Goal: Download file/media

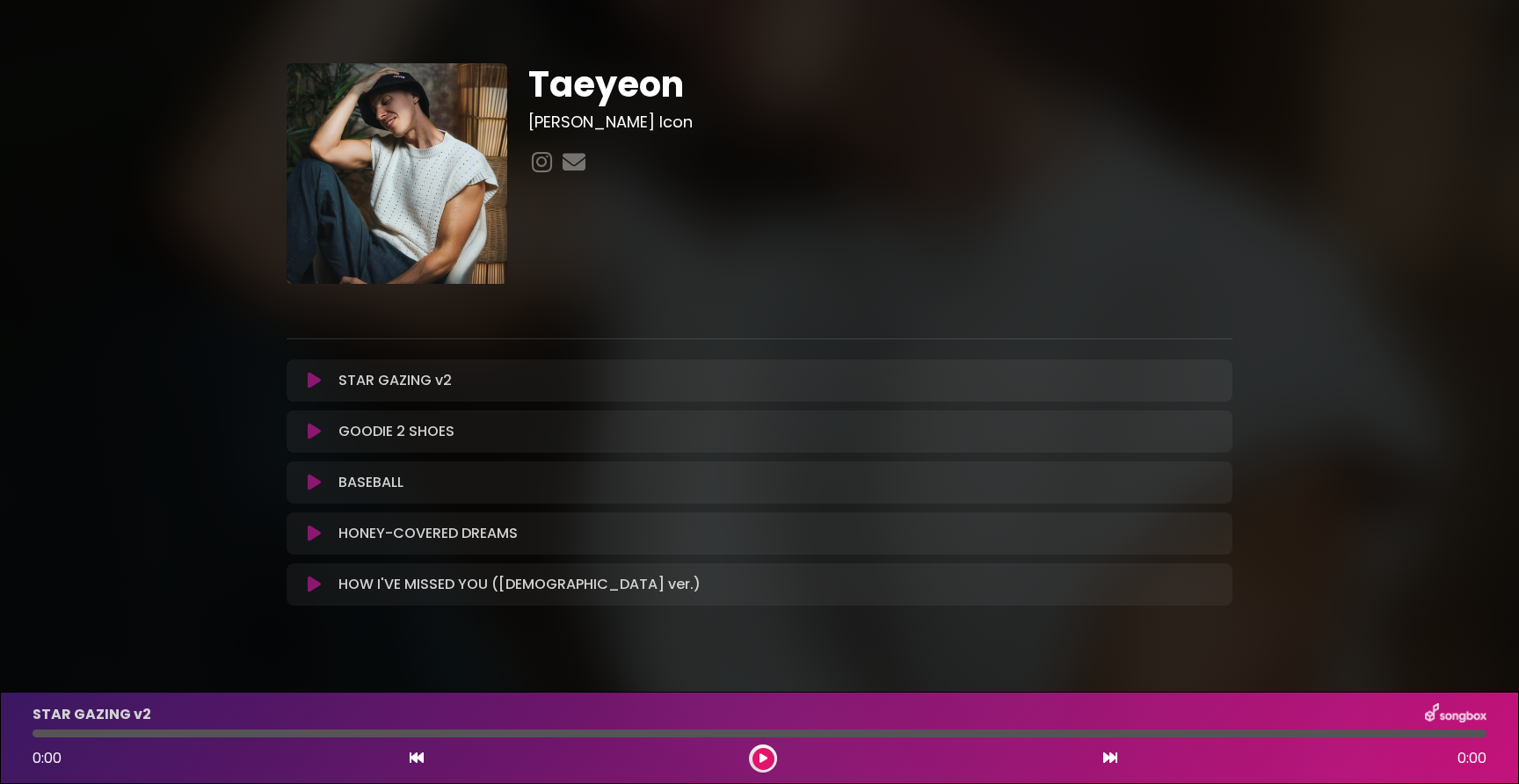
click at [316, 384] on icon at bounding box center [314, 380] width 14 height 17
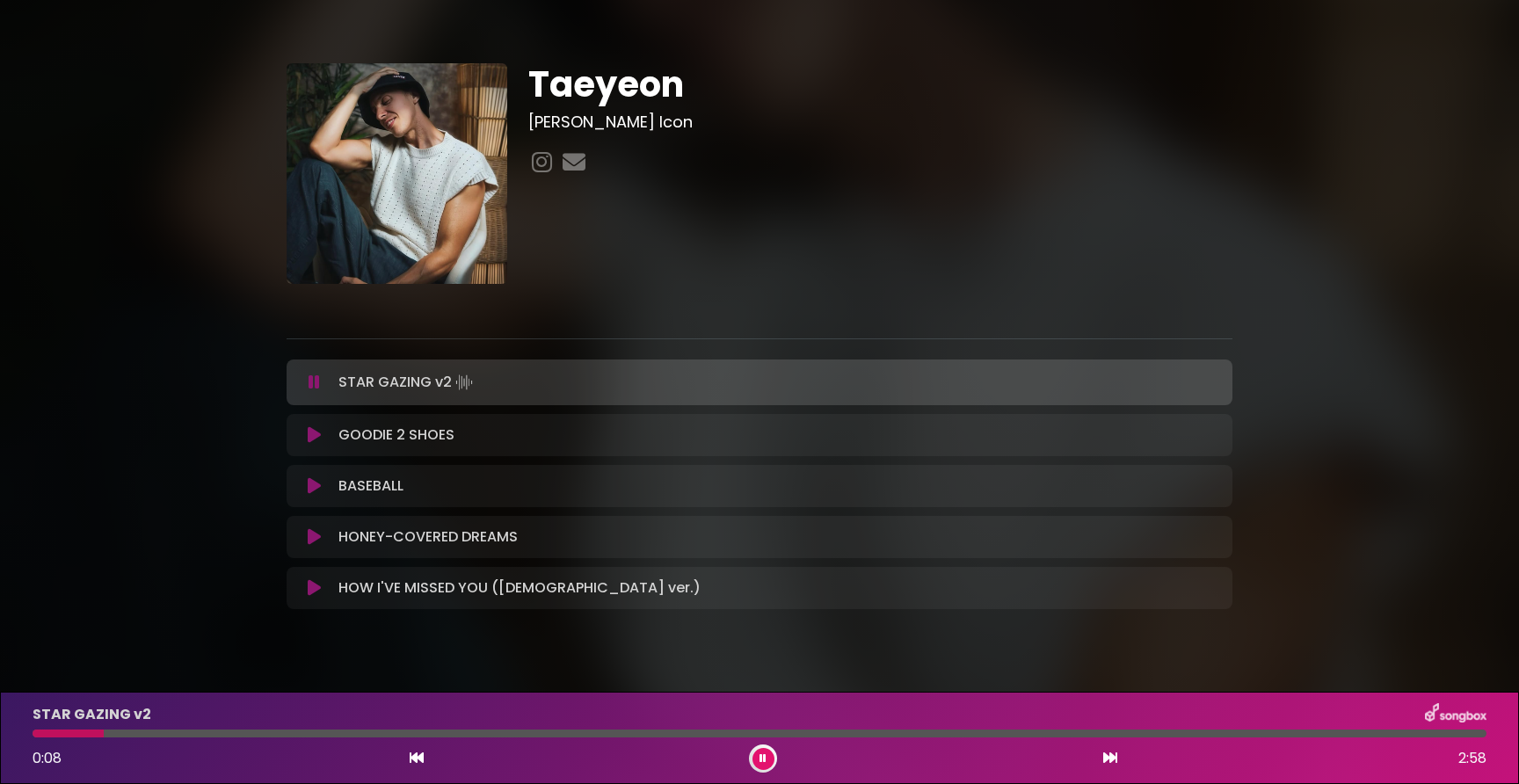
scroll to position [6, 0]
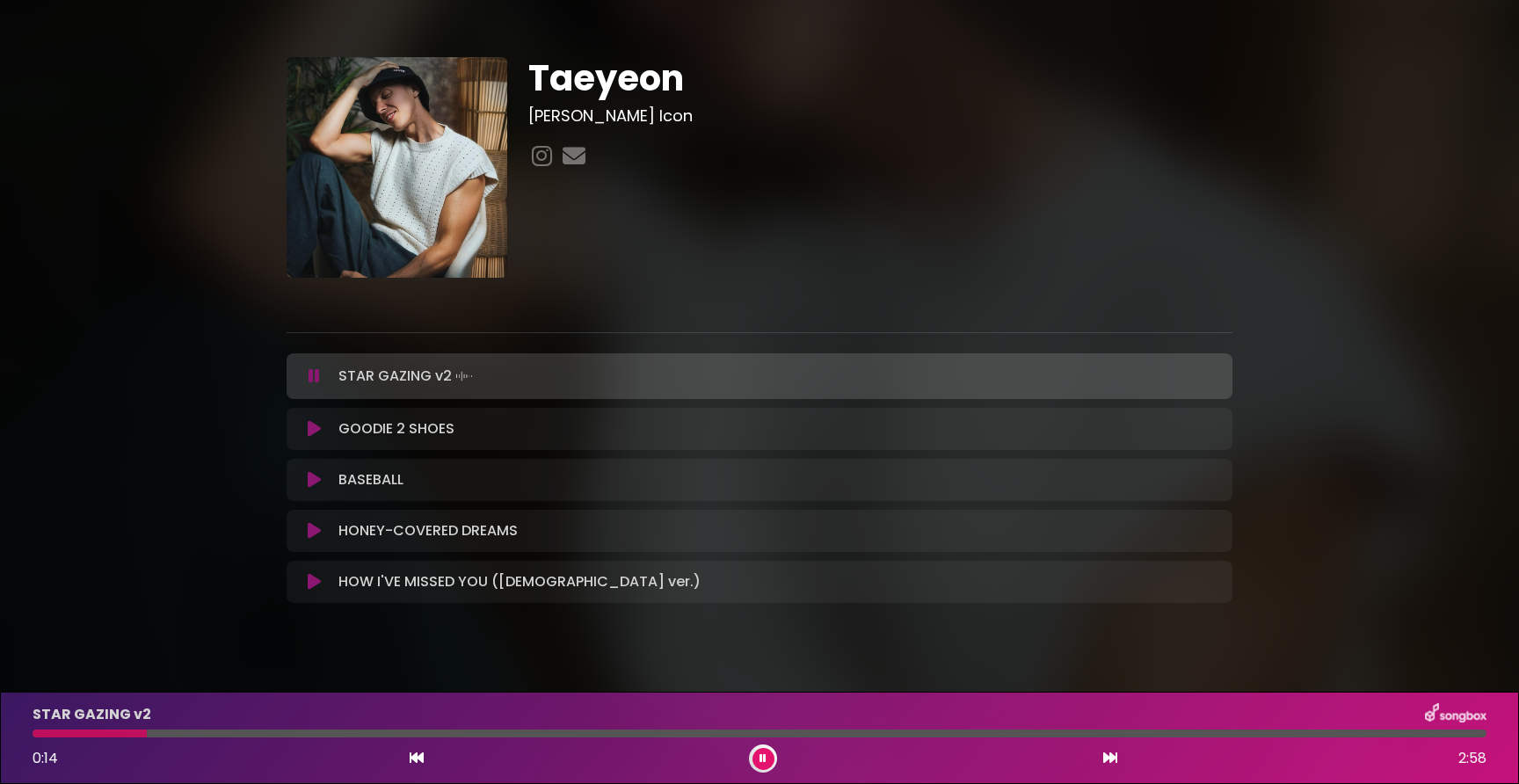
click at [1160, 196] on div "Taeyeon [PERSON_NAME]" at bounding box center [879, 167] width 725 height 220
click at [214, 363] on div "Taeyeon [PERSON_NAME]" at bounding box center [759, 323] width 1160 height 618
click at [313, 429] on icon at bounding box center [314, 429] width 14 height 17
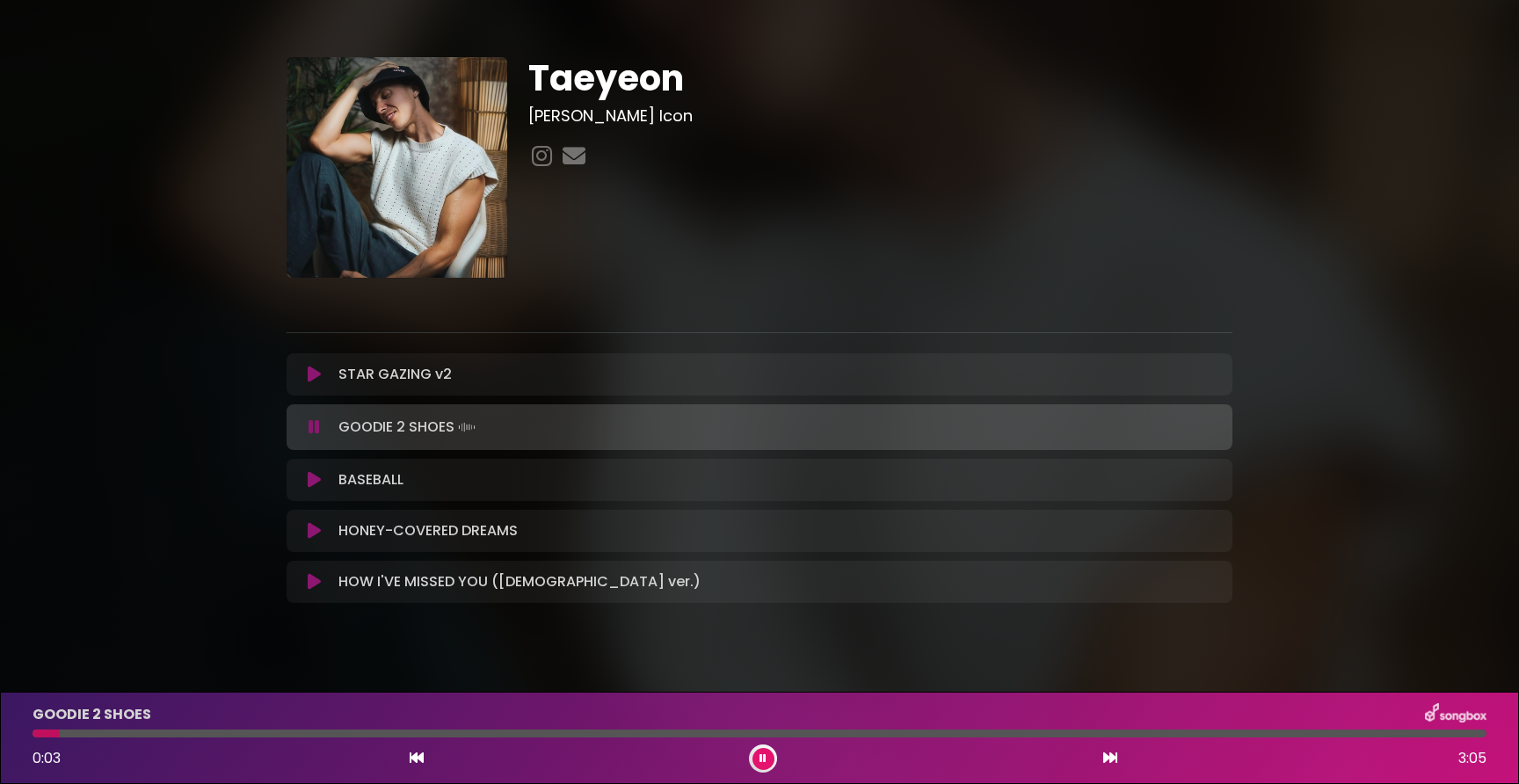
click at [231, 469] on div "Taeyeon [PERSON_NAME]" at bounding box center [759, 323] width 1160 height 618
click at [218, 511] on div "Taeyeon [PERSON_NAME]" at bounding box center [759, 323] width 1160 height 618
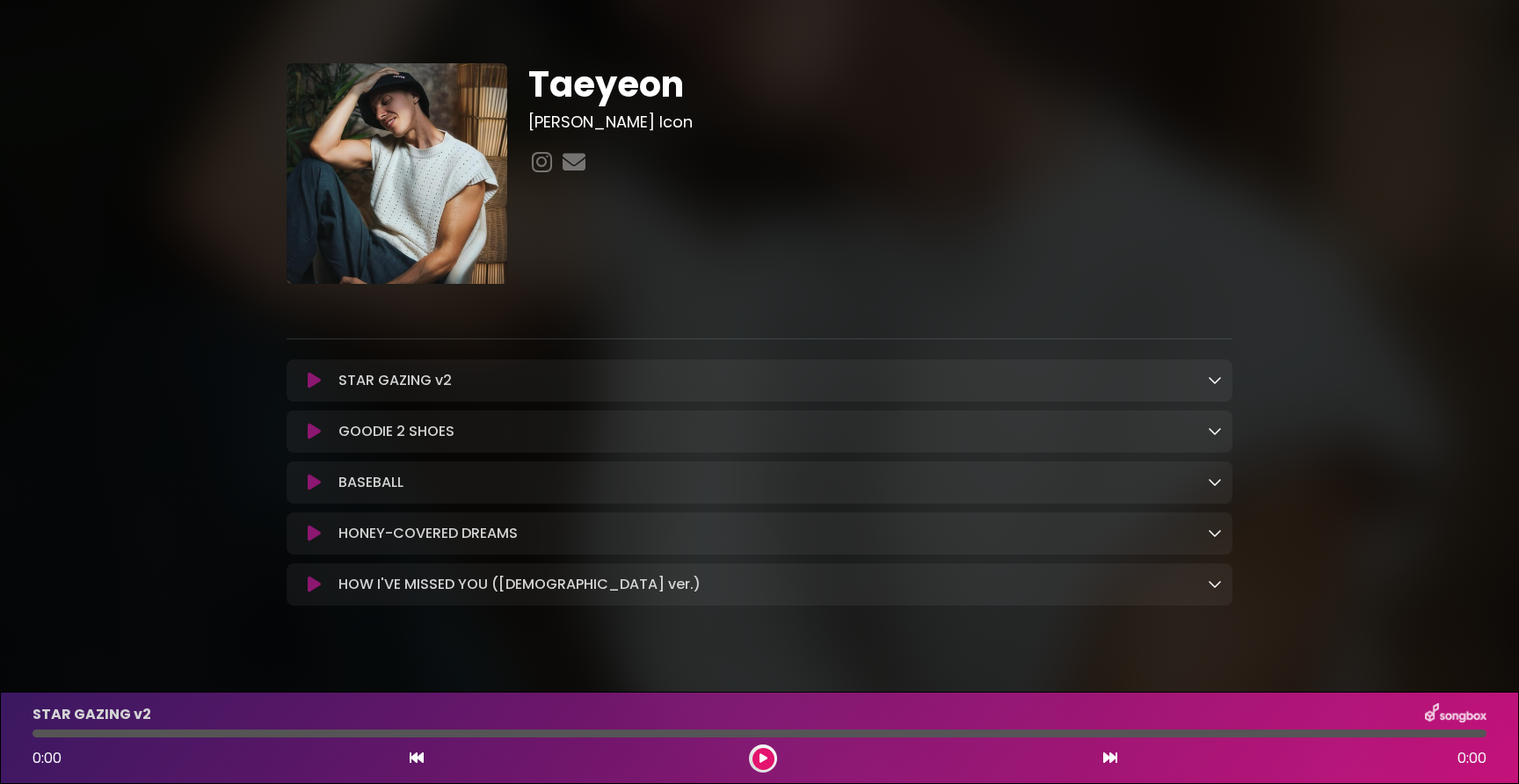
click at [1220, 373] on icon at bounding box center [1214, 379] width 14 height 14
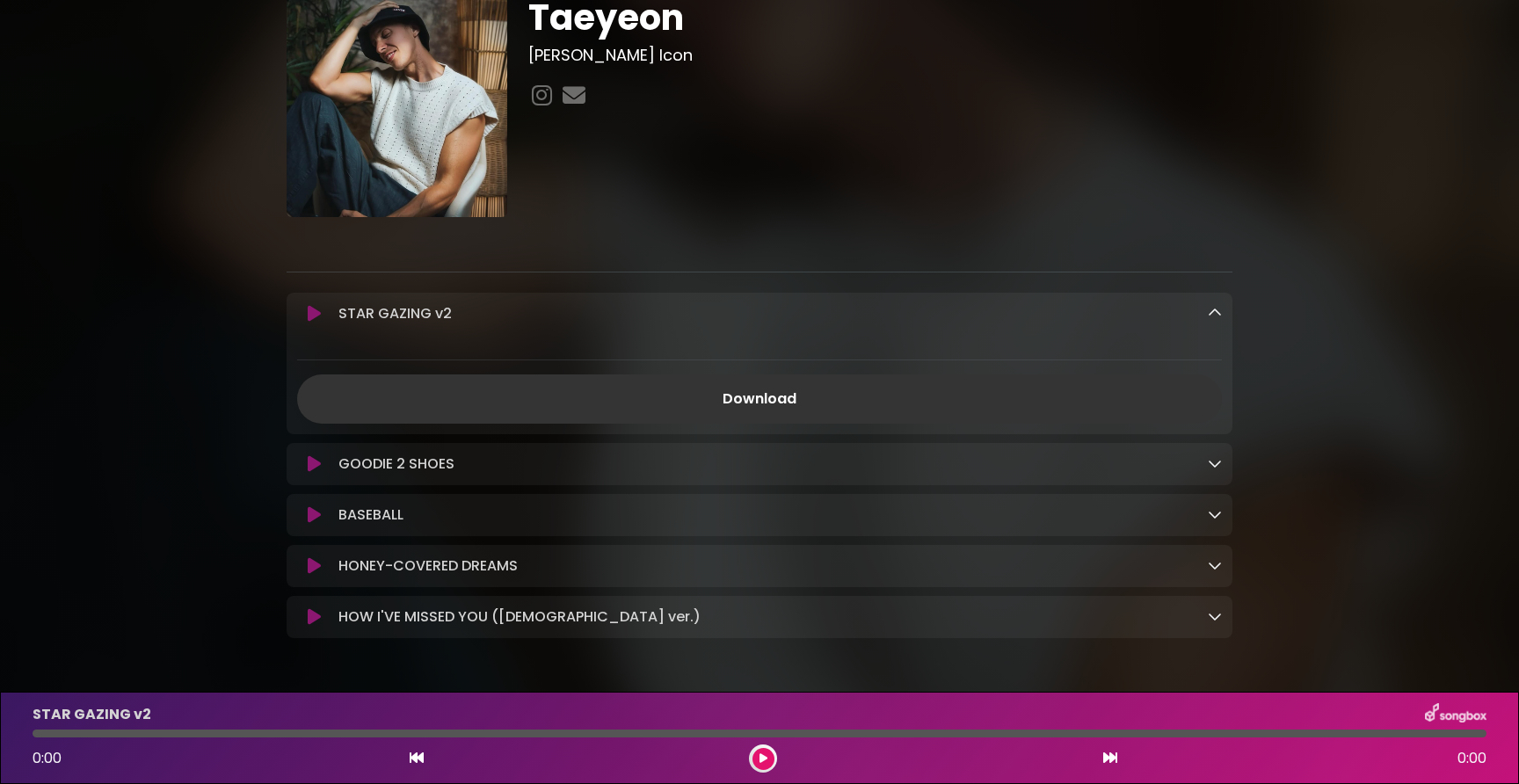
scroll to position [126, 0]
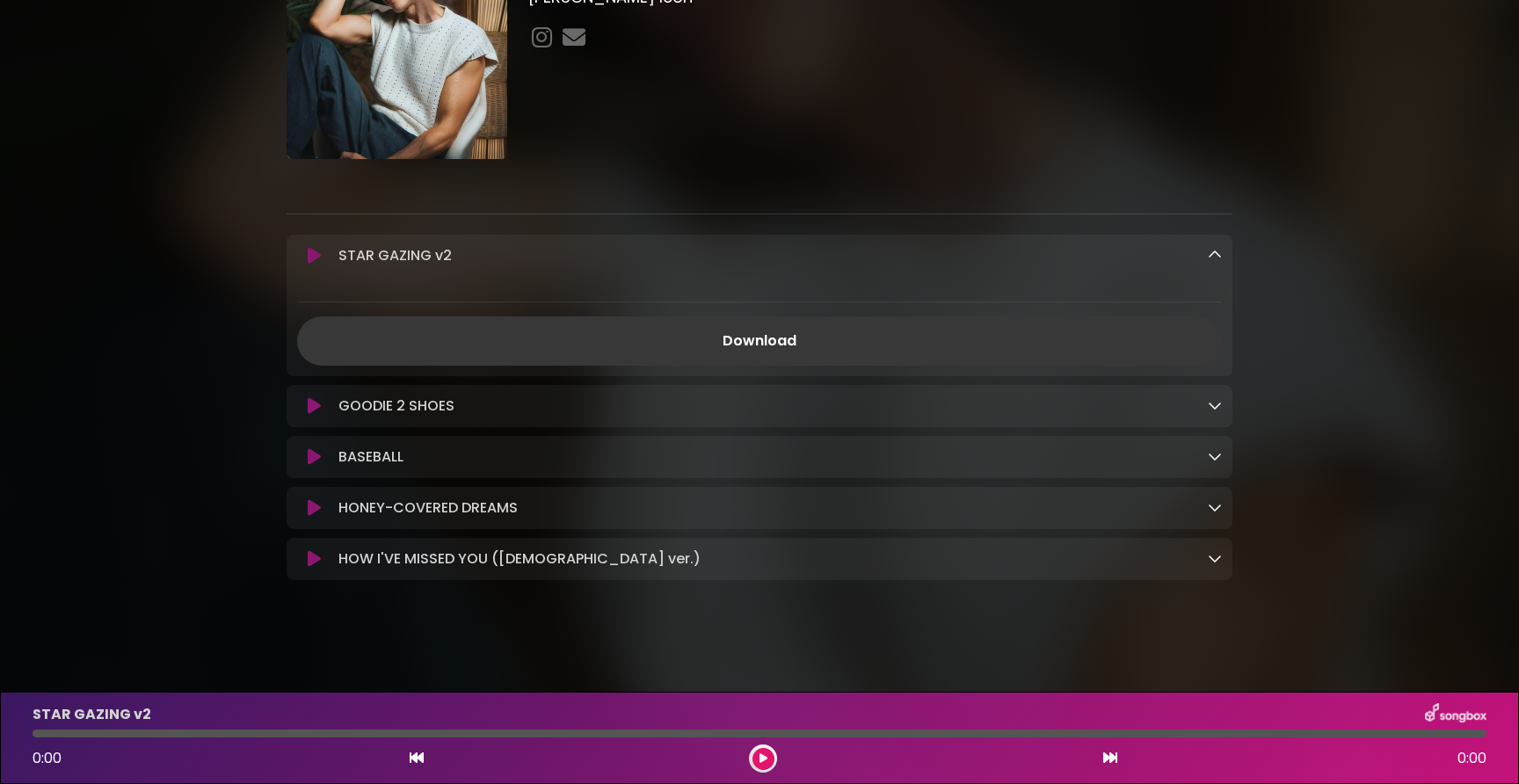
click at [785, 341] on link "Download" at bounding box center [759, 341] width 925 height 49
click at [1216, 405] on icon at bounding box center [1214, 405] width 14 height 14
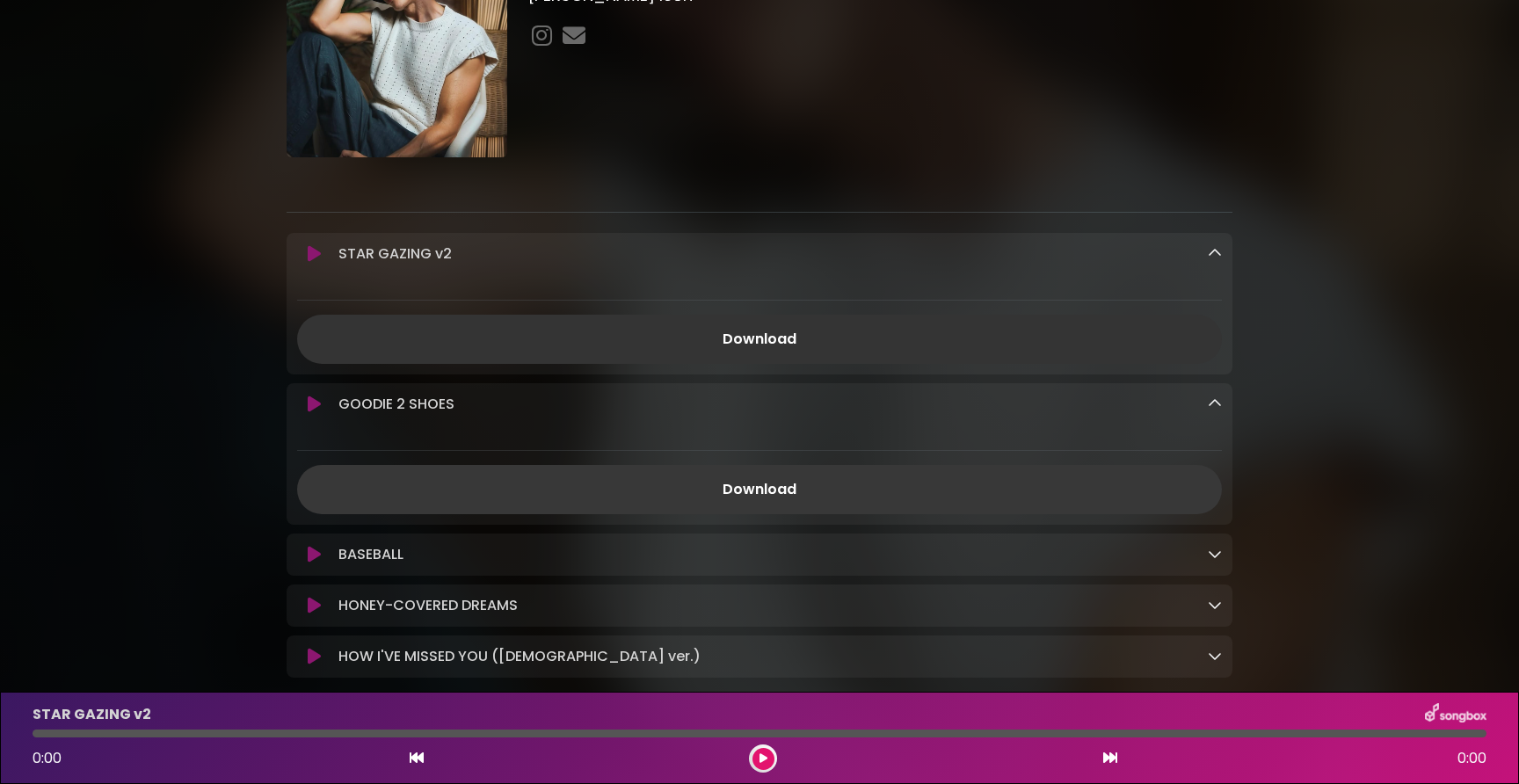
click at [756, 494] on link "Download" at bounding box center [759, 489] width 925 height 49
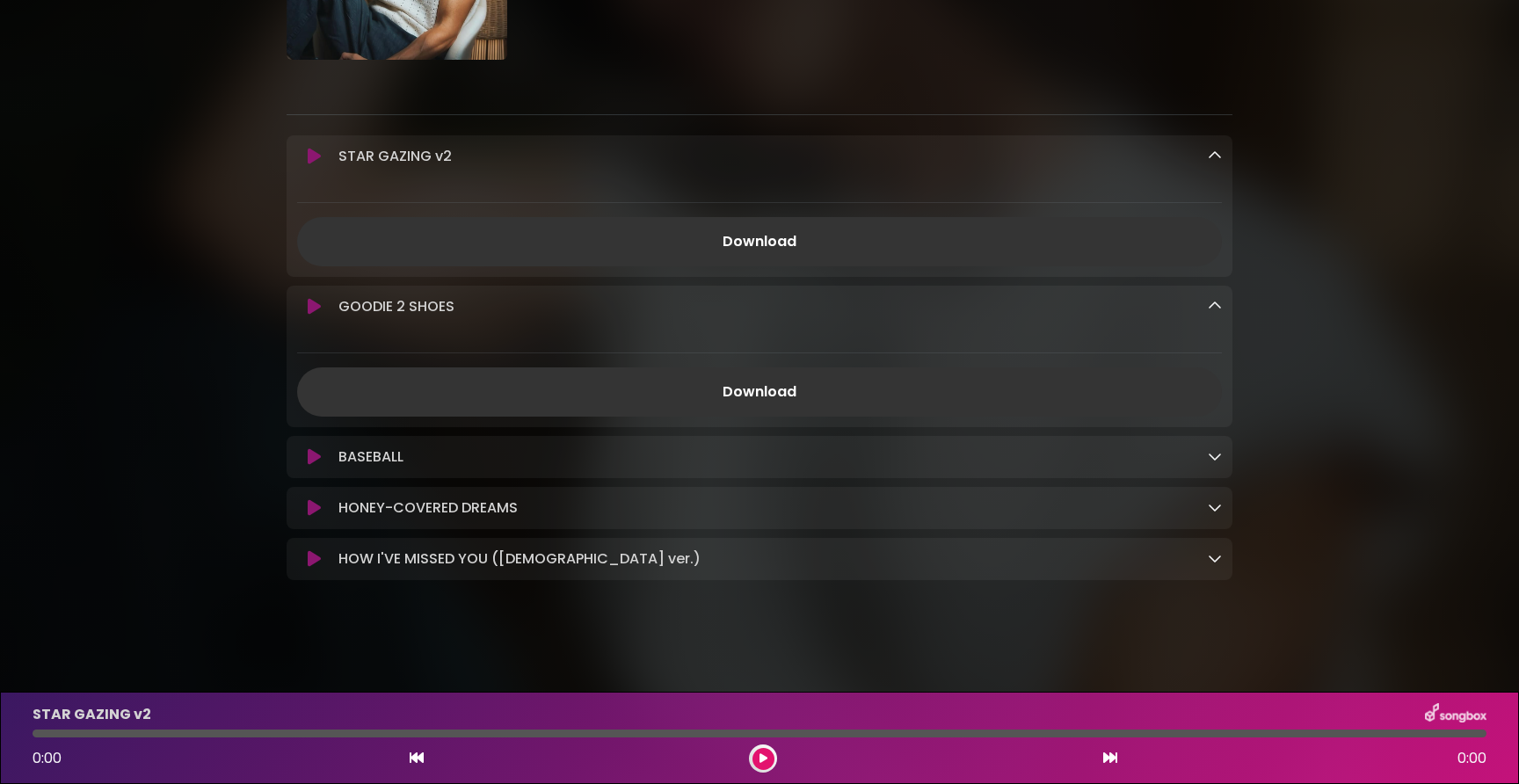
click at [1211, 451] on icon at bounding box center [1214, 456] width 14 height 14
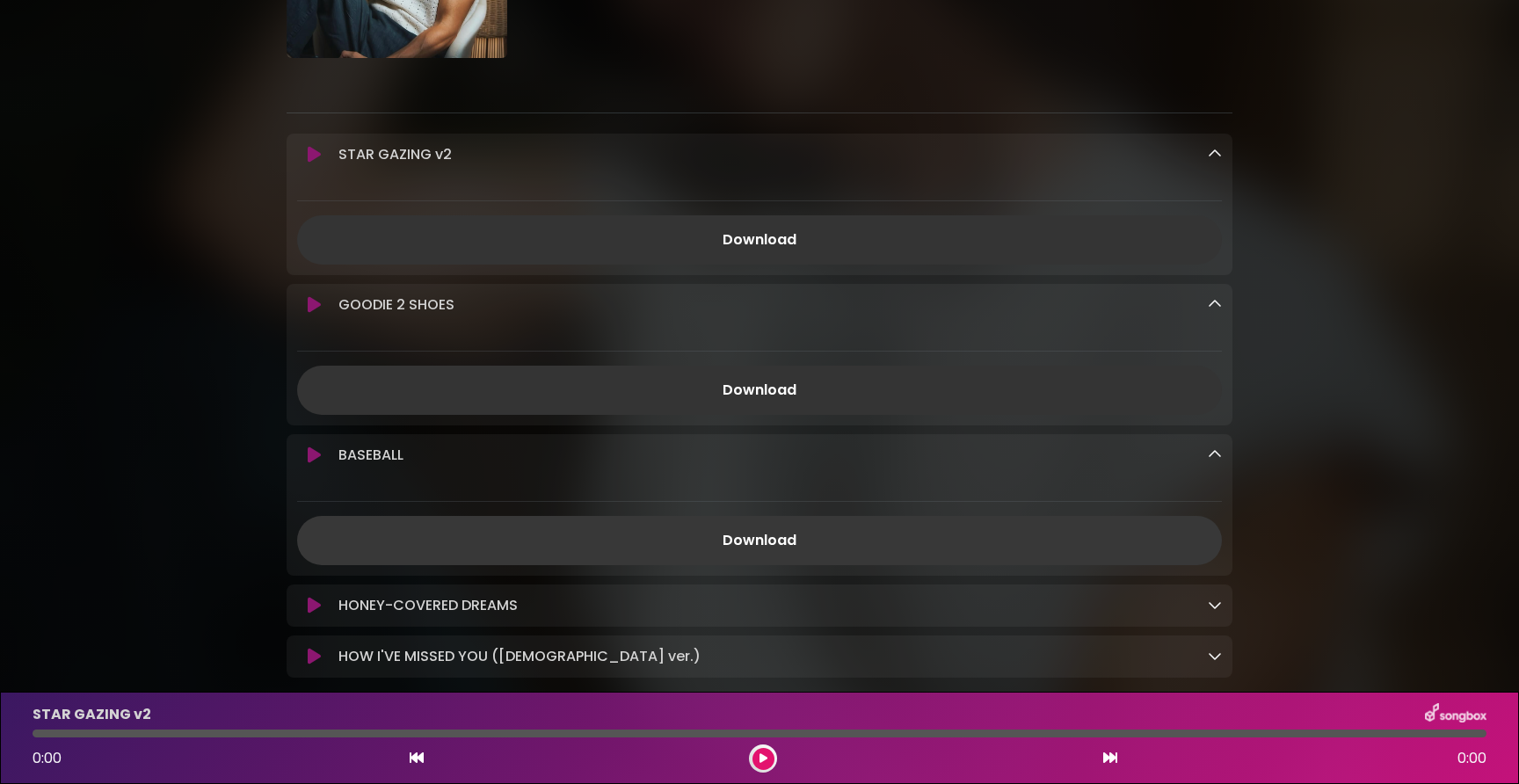
click at [915, 524] on link "Download" at bounding box center [759, 540] width 925 height 49
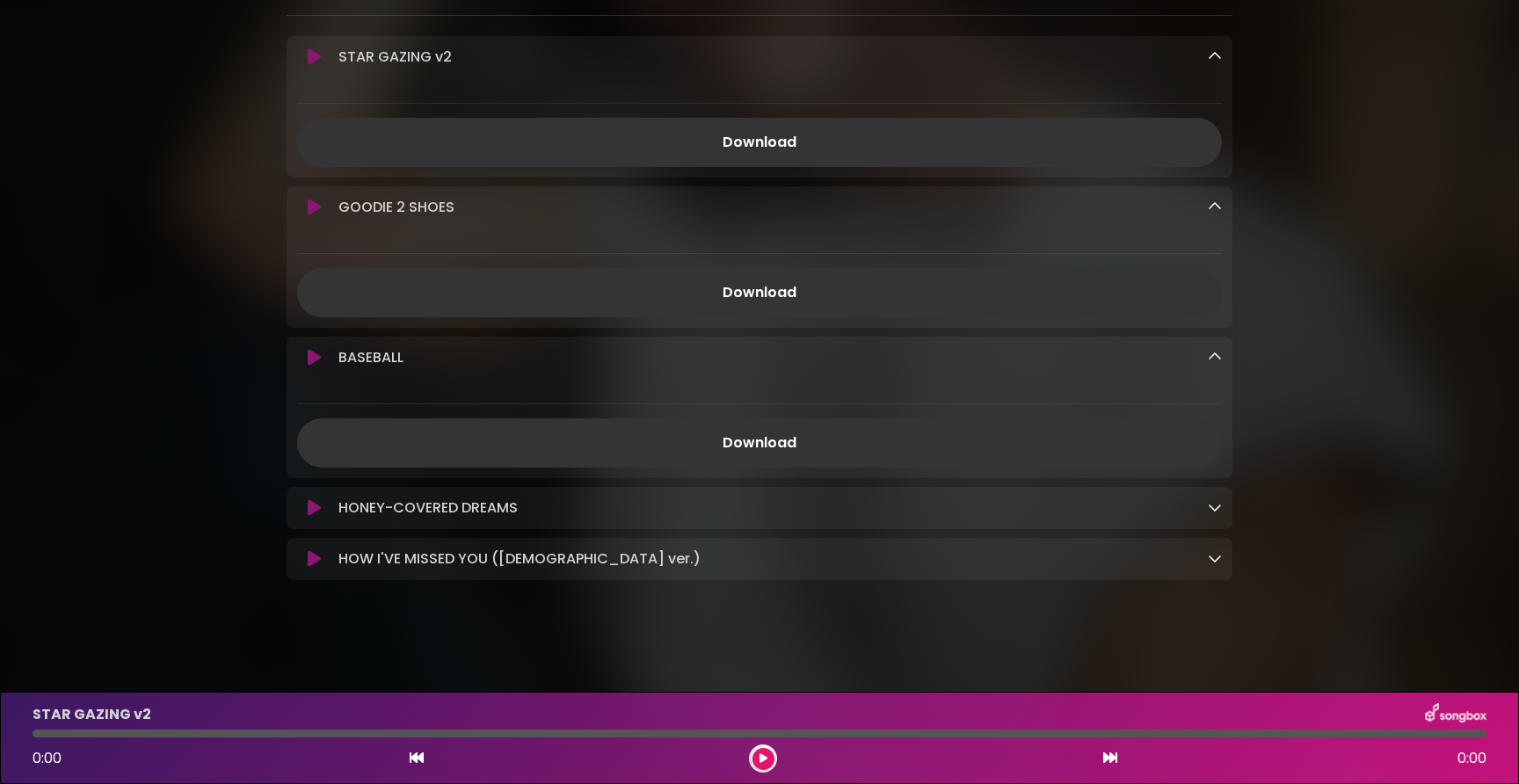
click at [1214, 509] on icon at bounding box center [1214, 506] width 14 height 14
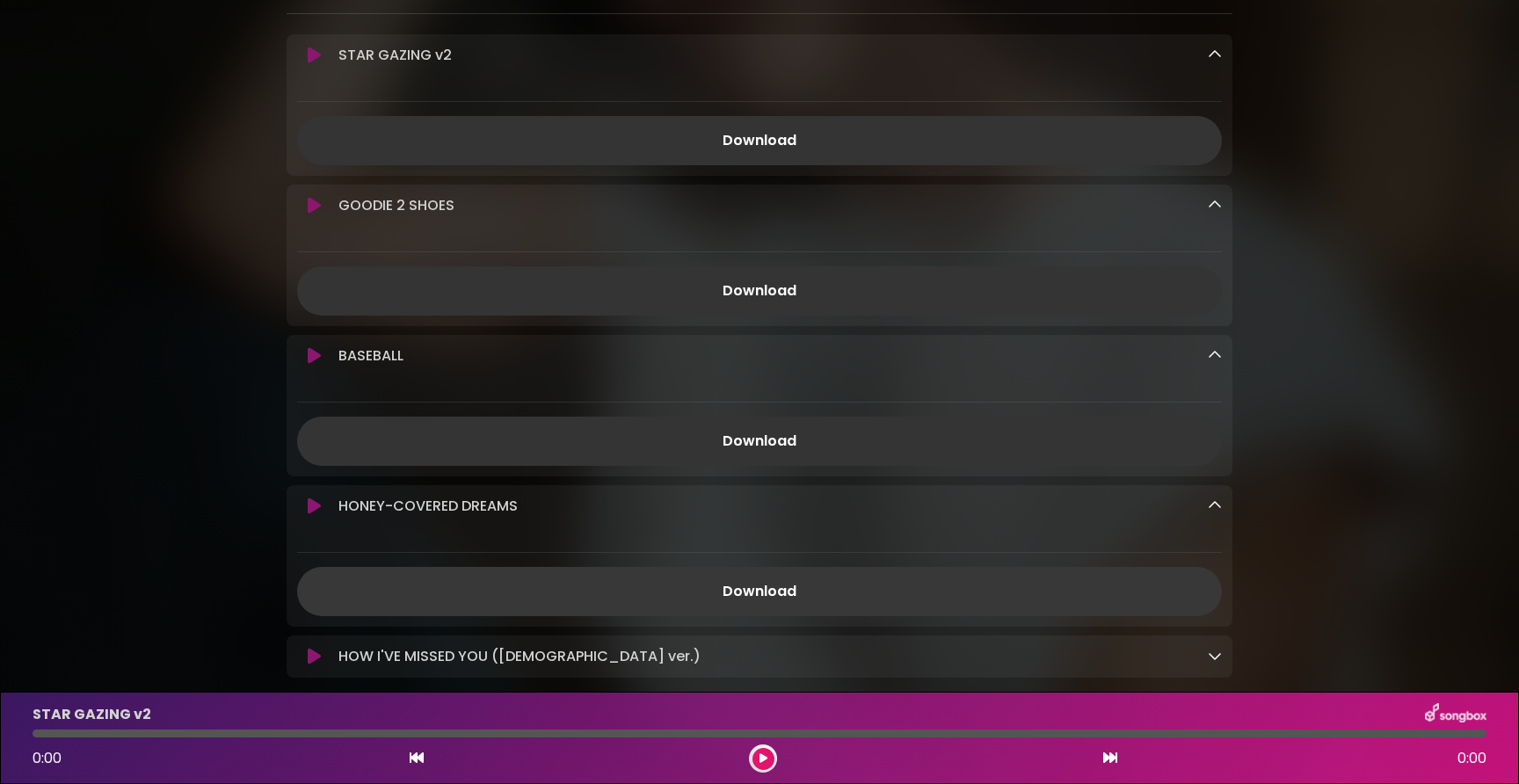
click at [916, 596] on link "Download" at bounding box center [759, 591] width 925 height 49
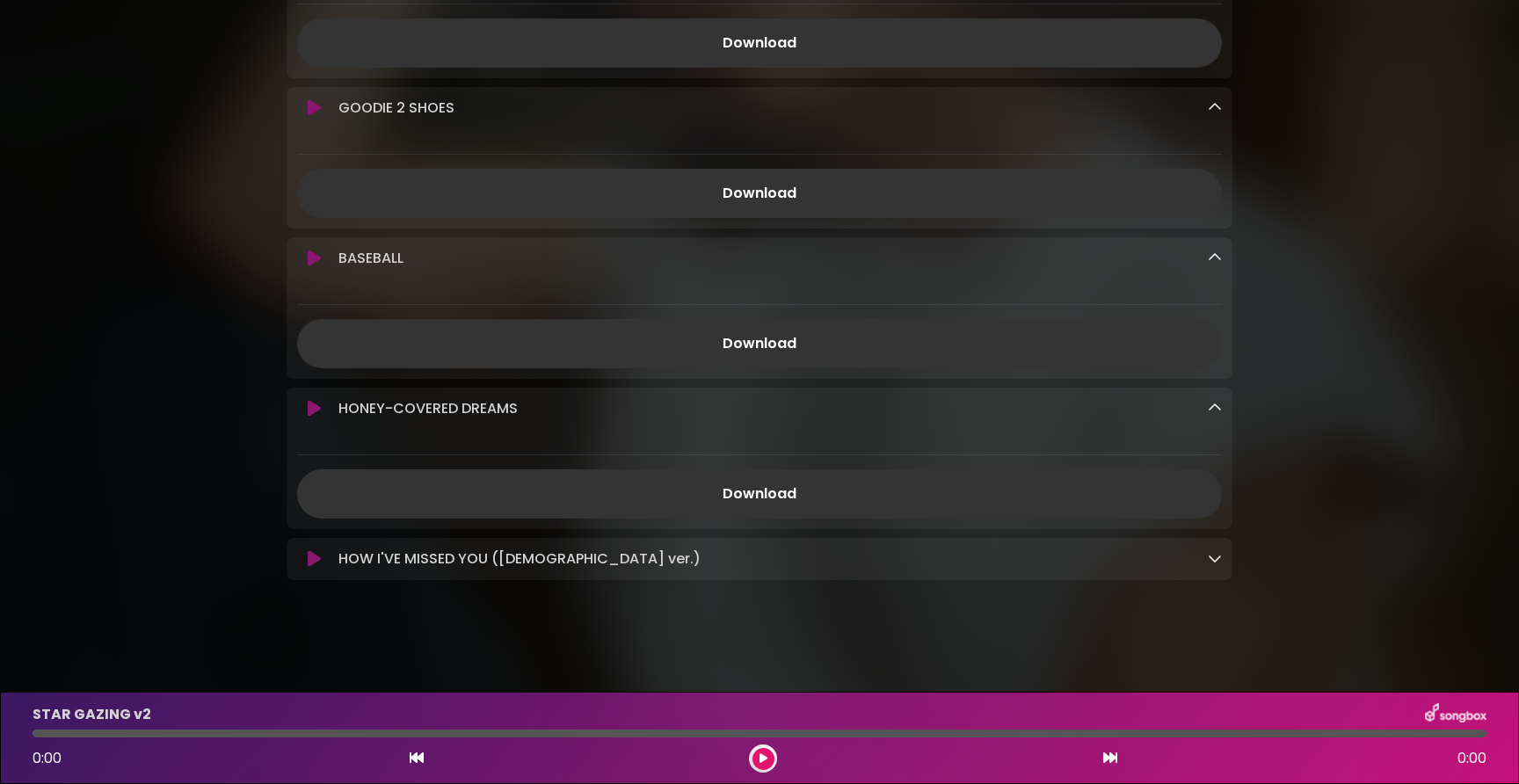
click at [1223, 563] on div "HOW I'VE MISSED YOU (female ver.) Loading Track..." at bounding box center [759, 559] width 945 height 21
click at [1215, 562] on icon at bounding box center [1214, 558] width 14 height 14
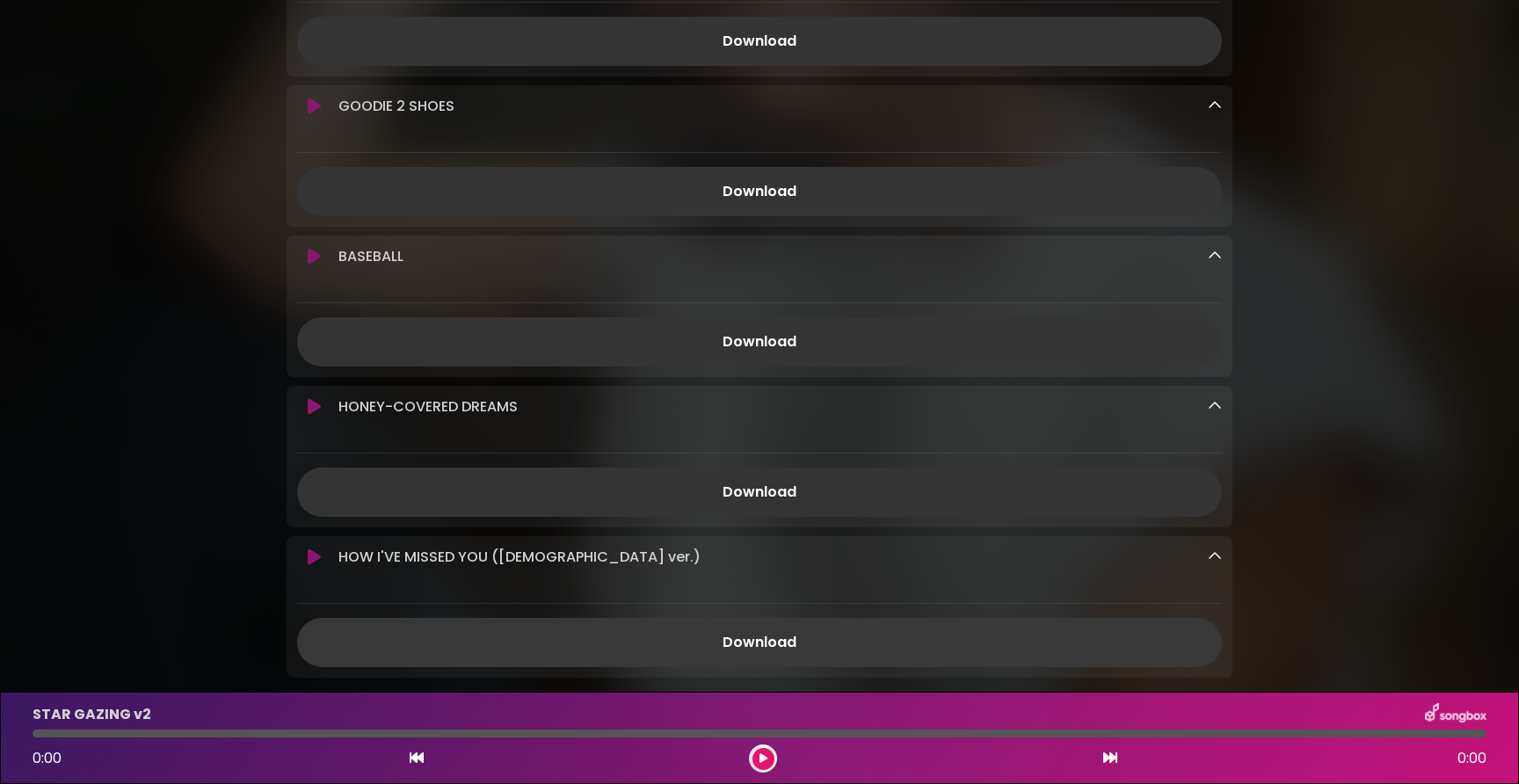
click at [936, 640] on link "Download" at bounding box center [759, 642] width 925 height 49
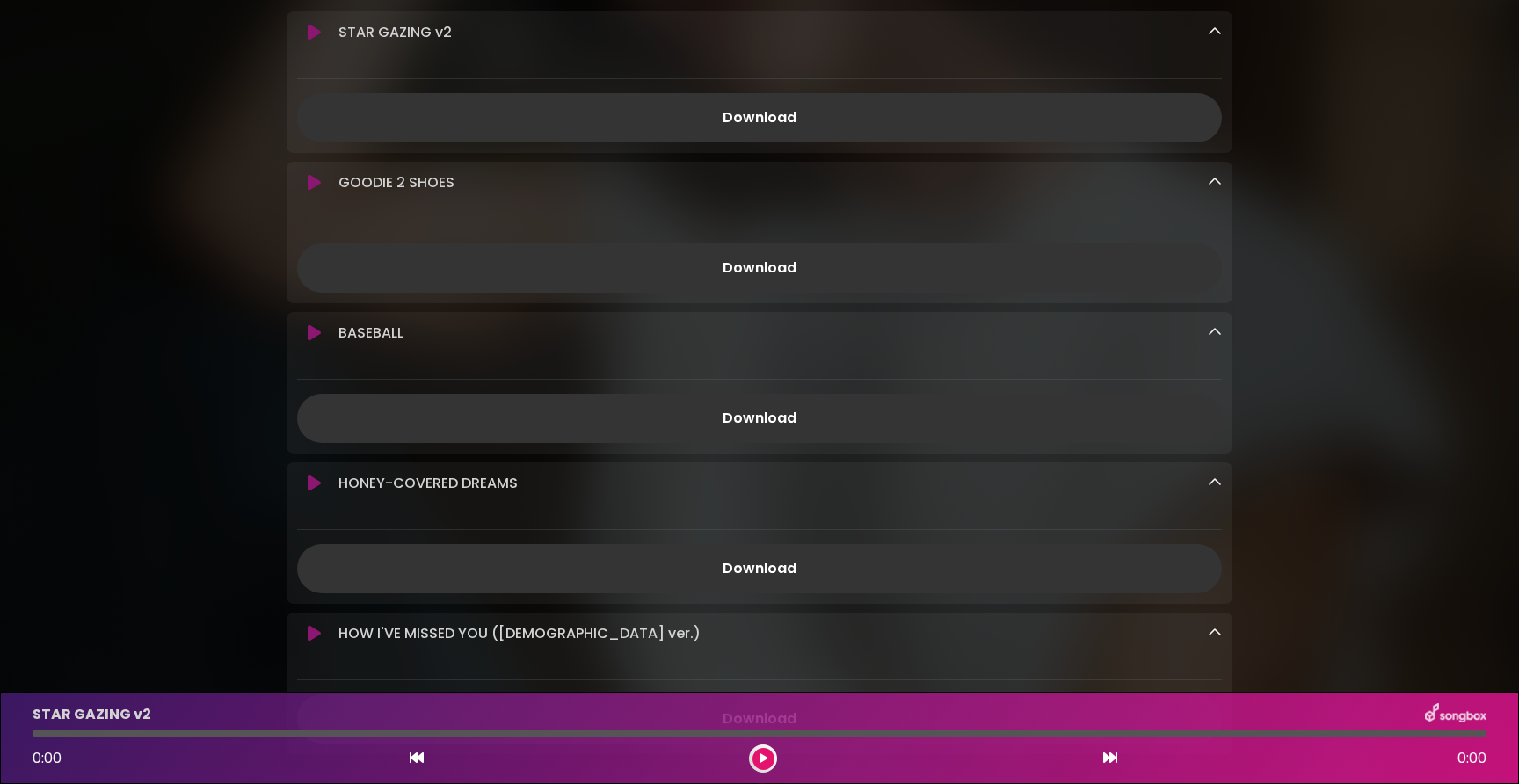
scroll to position [0, 0]
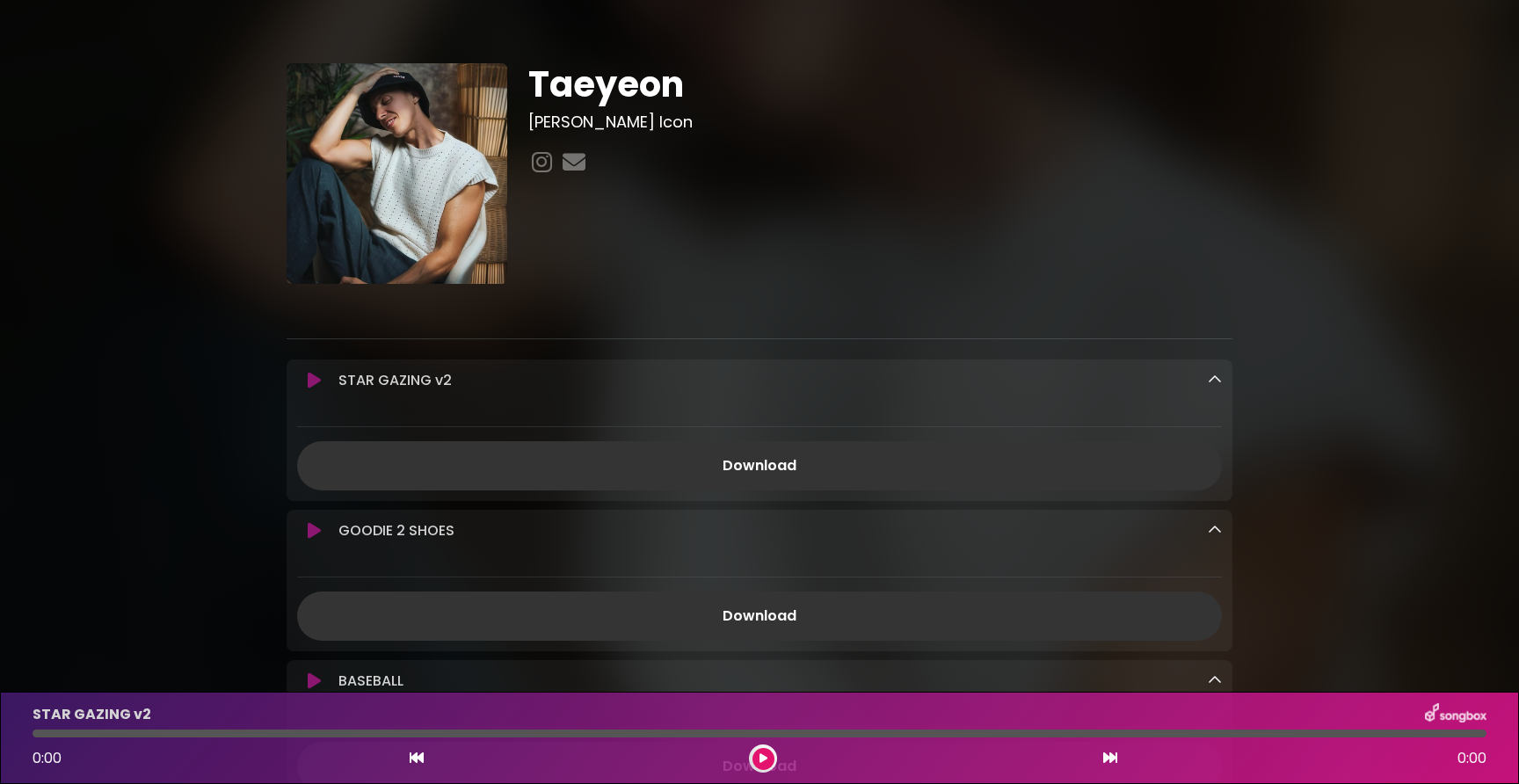
click at [301, 223] on img at bounding box center [396, 173] width 220 height 220
